Goal: Task Accomplishment & Management: Use online tool/utility

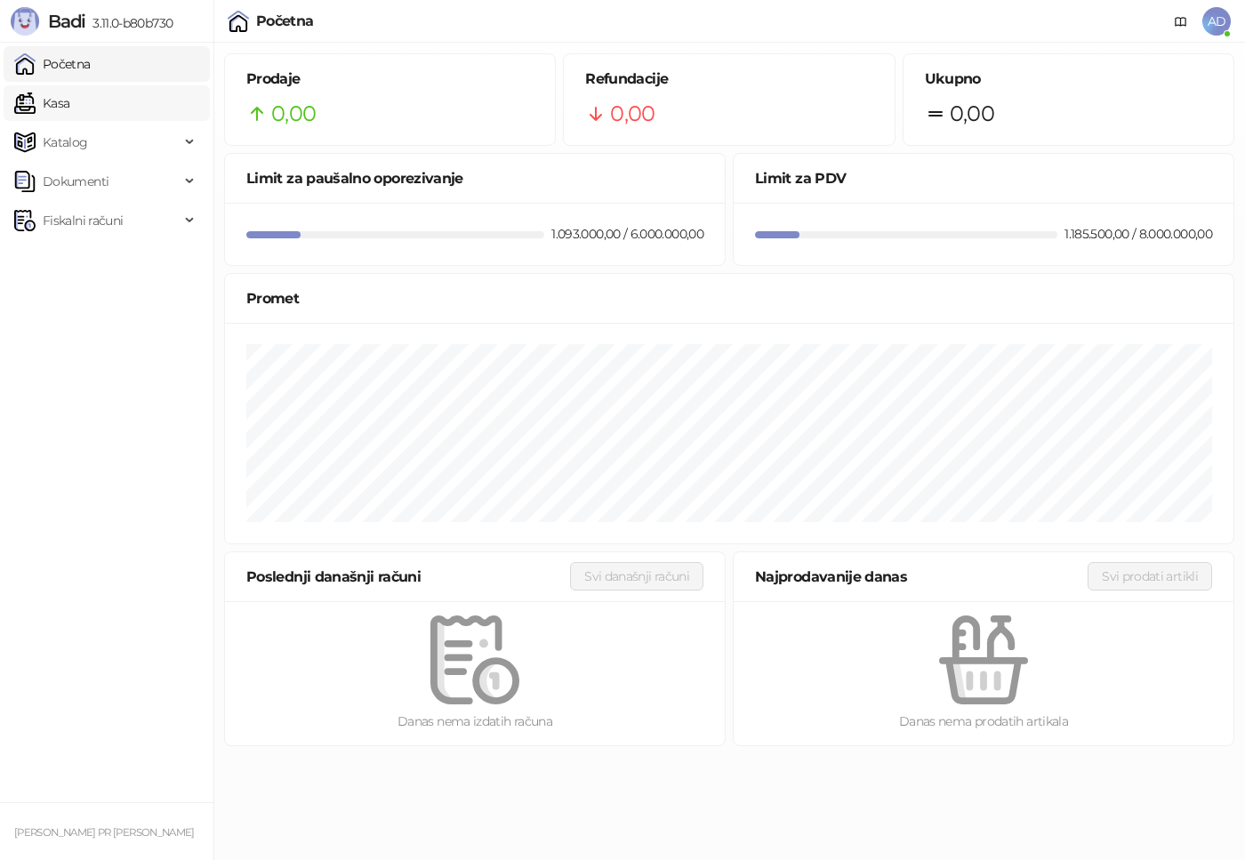
click at [69, 100] on link "Kasa" at bounding box center [41, 103] width 55 height 36
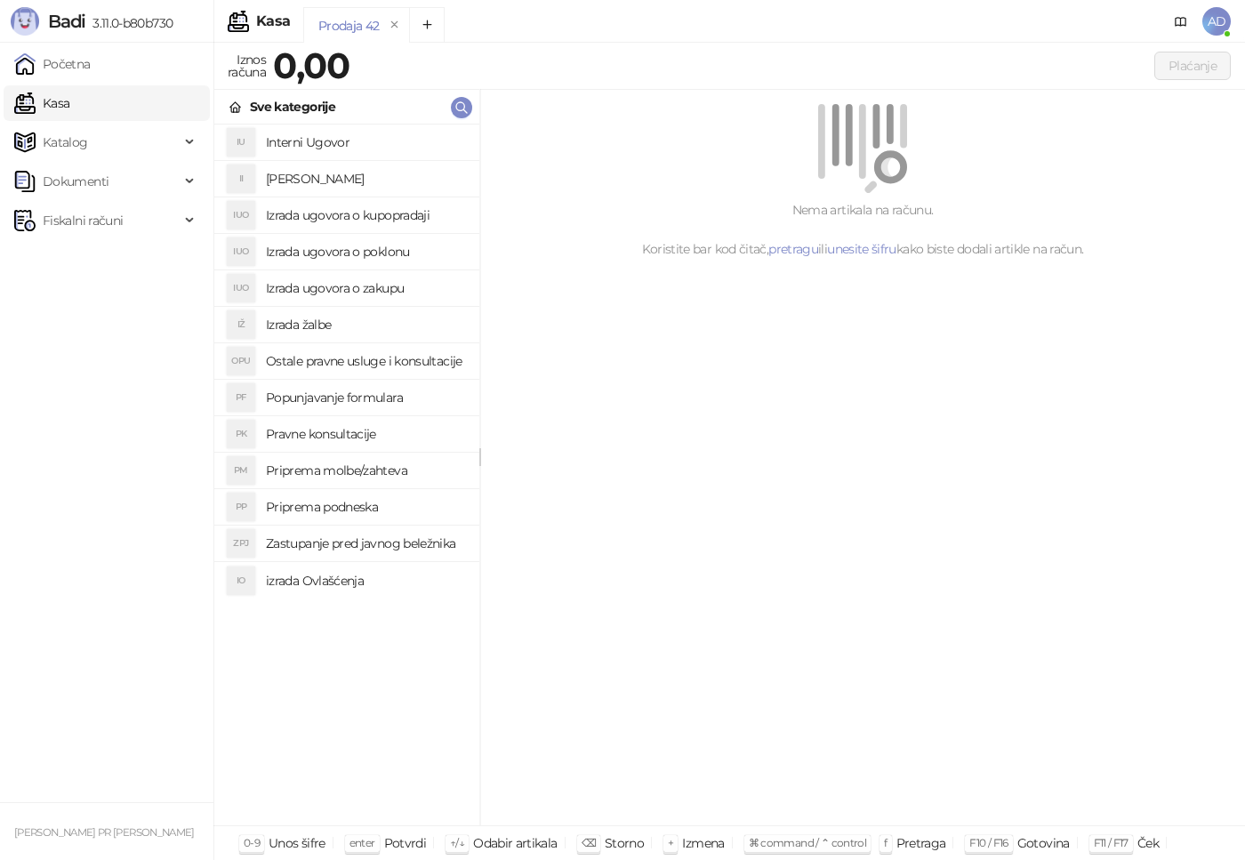
click at [369, 250] on h4 "Izrada ugovora o poklonu" at bounding box center [365, 251] width 199 height 28
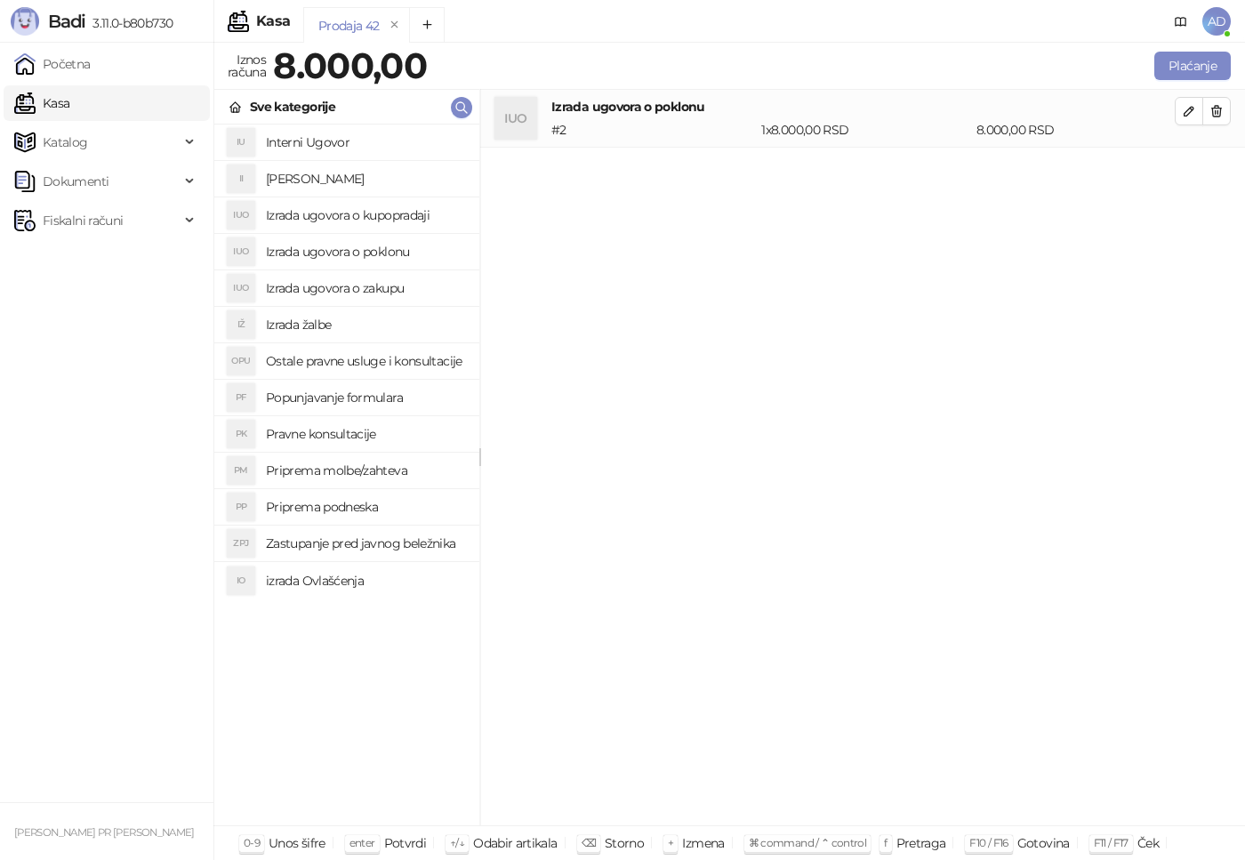
click at [388, 295] on h4 "Izrada ugovora o zakupu" at bounding box center [365, 288] width 199 height 28
click at [309, 428] on h4 "Pravne konsultacije" at bounding box center [365, 434] width 199 height 28
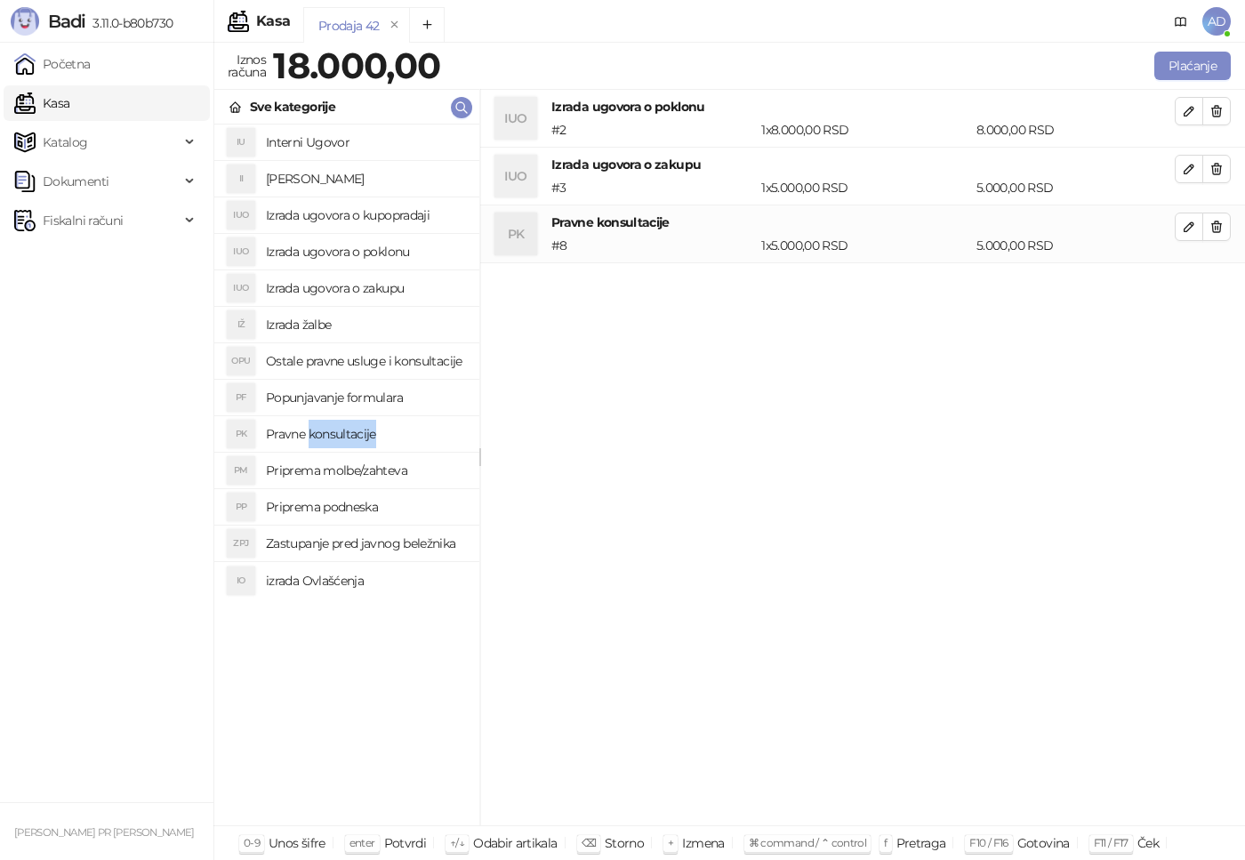
click at [309, 428] on h4 "Pravne konsultacije" at bounding box center [365, 434] width 199 height 28
click at [345, 583] on h4 "izrada Ovlašćenja" at bounding box center [365, 581] width 199 height 28
click at [358, 399] on h4 "Popunjavanje formulara" at bounding box center [365, 397] width 199 height 28
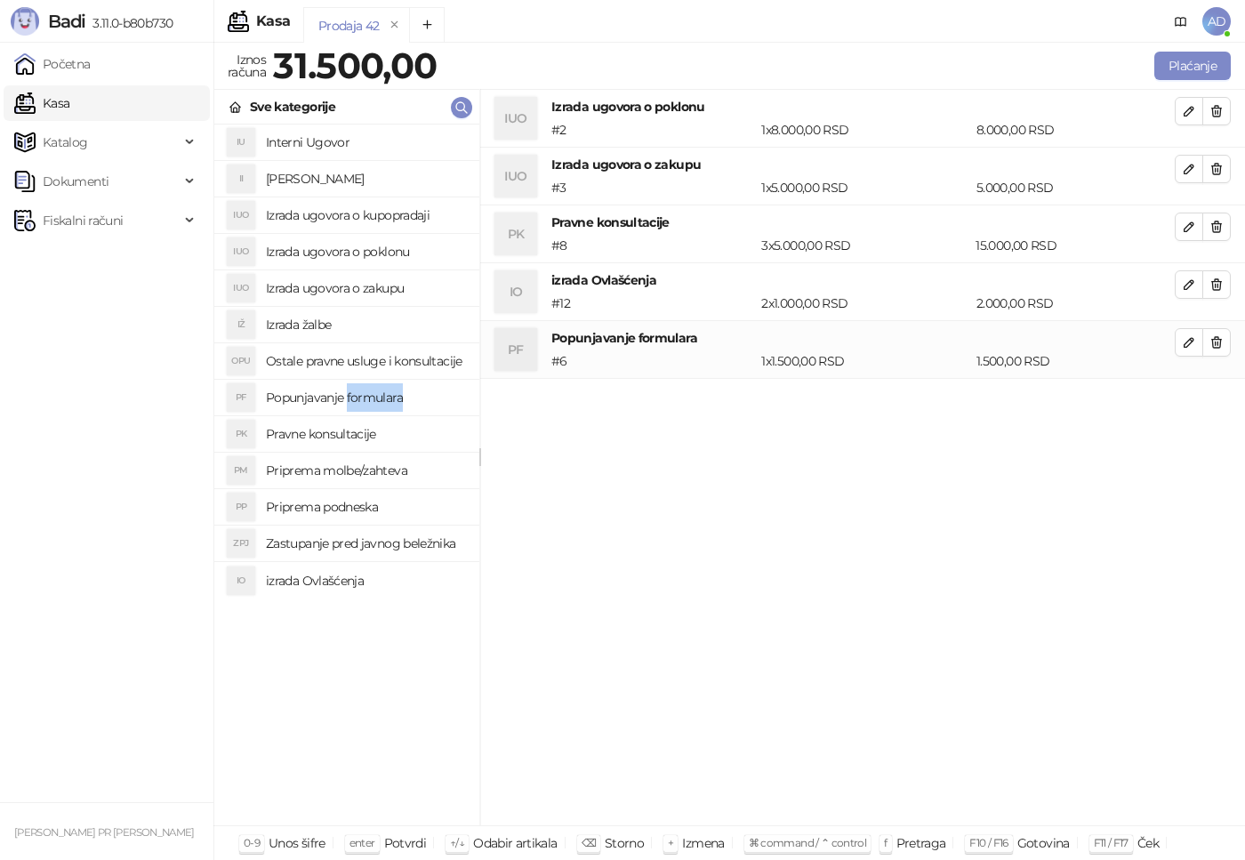
click at [358, 399] on h4 "Popunjavanje formulara" at bounding box center [365, 397] width 199 height 28
click at [328, 141] on h4 "Interni Ugovor" at bounding box center [365, 142] width 199 height 28
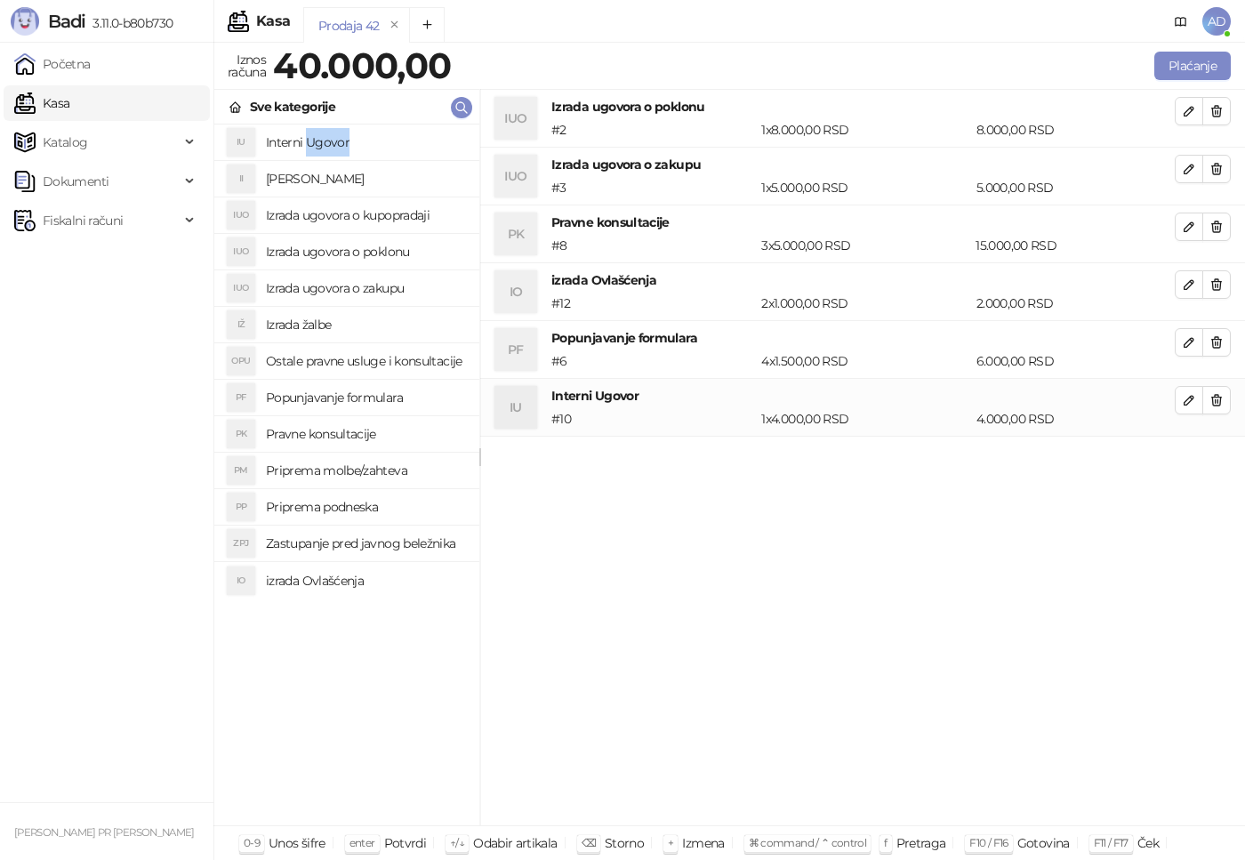
click at [328, 141] on h4 "Interni Ugovor" at bounding box center [365, 142] width 199 height 28
click at [438, 360] on h4 "Ostale pravne usluge i konsultacije" at bounding box center [365, 361] width 199 height 28
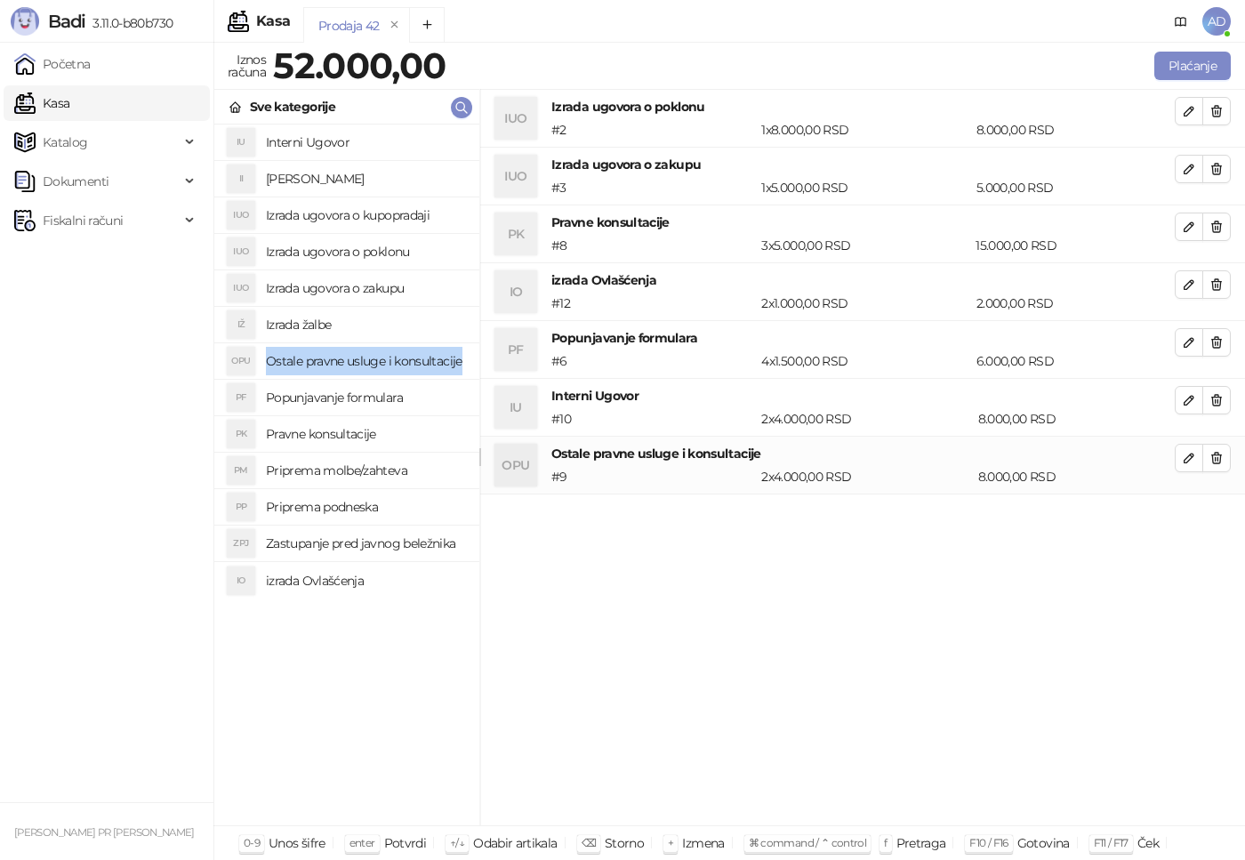
click at [438, 360] on h4 "Ostale pravne usluge i konsultacije" at bounding box center [365, 361] width 199 height 28
click at [387, 398] on h4 "Popunjavanje formulara" at bounding box center [365, 397] width 199 height 28
click at [387, 397] on h4 "Popunjavanje formulara" at bounding box center [365, 397] width 199 height 28
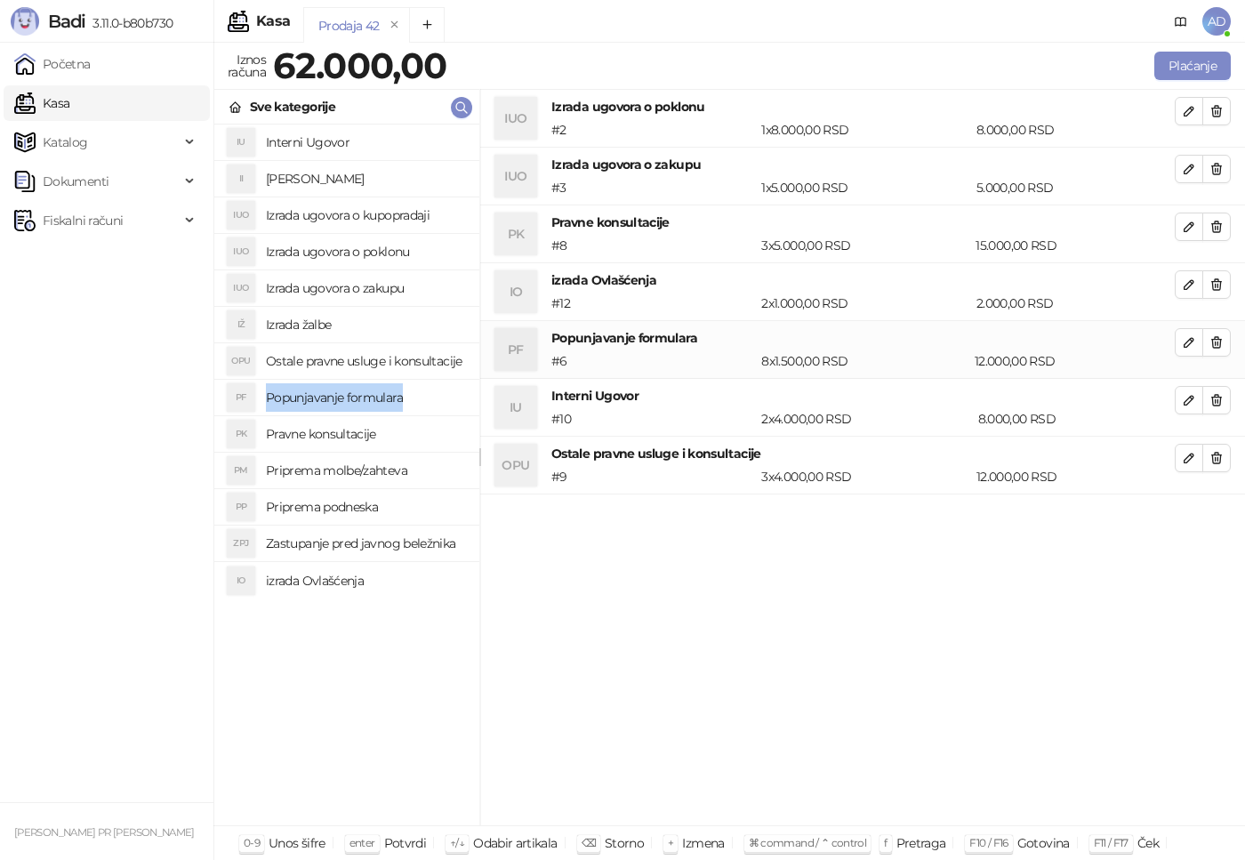
click at [387, 397] on h4 "Popunjavanje formulara" at bounding box center [365, 397] width 199 height 28
click at [370, 472] on h4 "Priprema molbe/zahteva" at bounding box center [365, 470] width 199 height 28
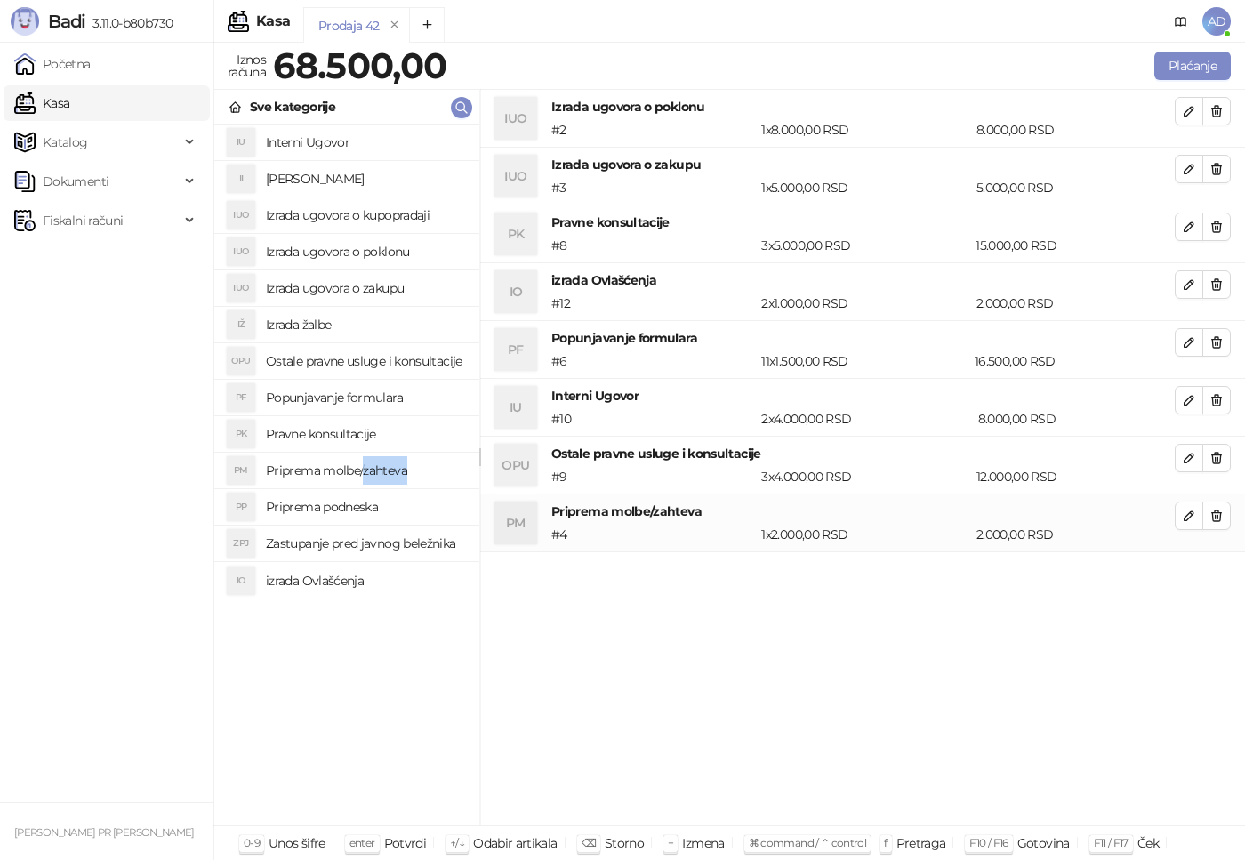
click at [370, 472] on h4 "Priprema molbe/zahteva" at bounding box center [365, 470] width 199 height 28
click at [342, 510] on h4 "Priprema podneska" at bounding box center [365, 507] width 199 height 28
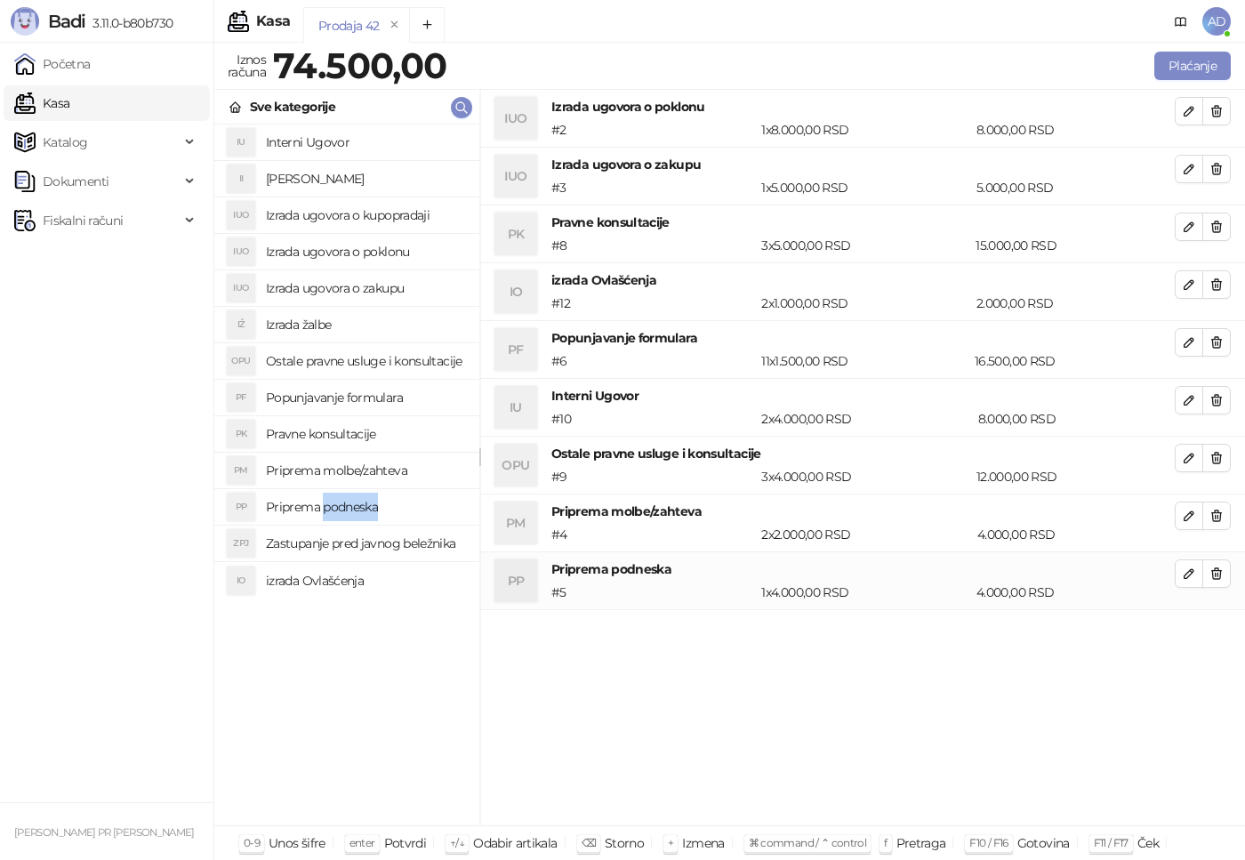
click at [342, 510] on h4 "Priprema podneska" at bounding box center [365, 507] width 199 height 28
click at [1194, 68] on button "Plaćanje" at bounding box center [1192, 66] width 76 height 28
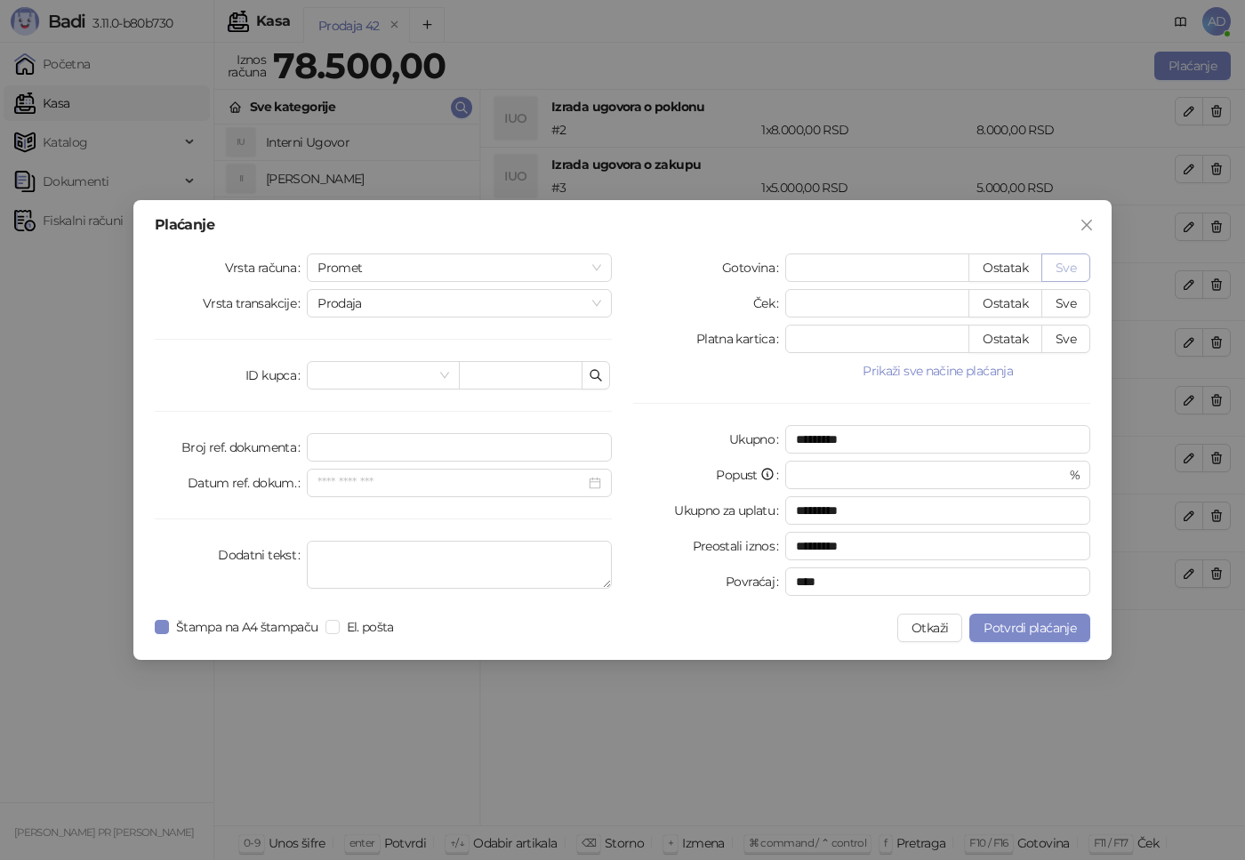
click at [1076, 269] on button "Sve" at bounding box center [1065, 267] width 49 height 28
type input "*****"
type input "****"
click at [1022, 633] on span "Potvrdi plaćanje" at bounding box center [1030, 628] width 92 height 16
